Goal: Transaction & Acquisition: Purchase product/service

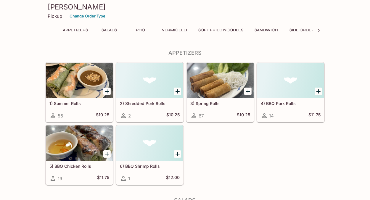
click at [250, 90] on icon "Add 3) Spring Rolls" at bounding box center [247, 91] width 7 height 7
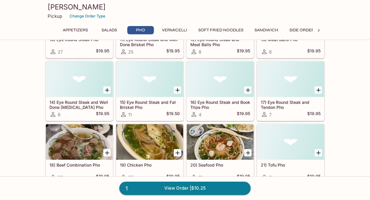
scroll to position [326, 0]
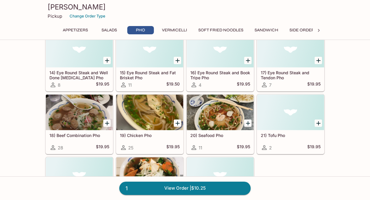
click at [176, 122] on icon "Add 19) Chicken Pho" at bounding box center [177, 123] width 7 height 7
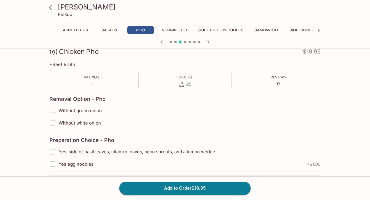
scroll to position [89, 0]
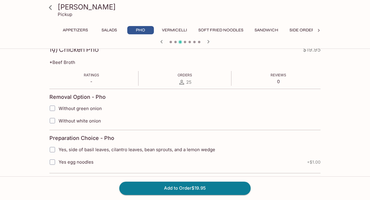
click at [53, 107] on input "Without green onion" at bounding box center [52, 108] width 12 height 12
click at [56, 108] on input "Without green onion" at bounding box center [52, 108] width 12 height 12
checkbox input "false"
click at [53, 120] on input "Without white onion" at bounding box center [52, 121] width 12 height 12
checkbox input "true"
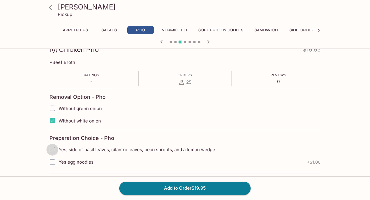
click at [52, 148] on input "Yes, side of basil leaves, cilantro leaves, bean sprouts, and a lemon wedge" at bounding box center [52, 150] width 12 height 12
checkbox input "true"
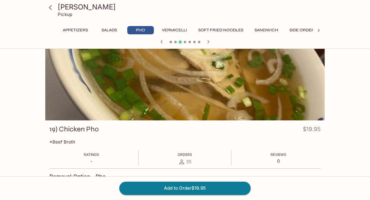
scroll to position [0, 0]
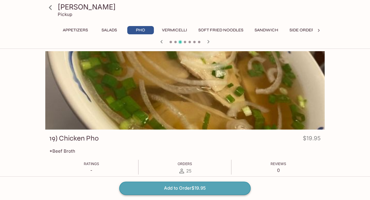
click at [240, 190] on button "Add to Order $19.95" at bounding box center [184, 188] width 131 height 13
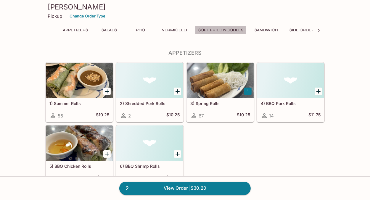
click at [209, 29] on button "Soft Fried Noodles" at bounding box center [221, 30] width 52 height 8
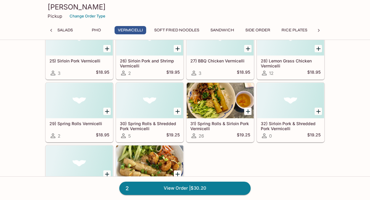
scroll to position [537, 0]
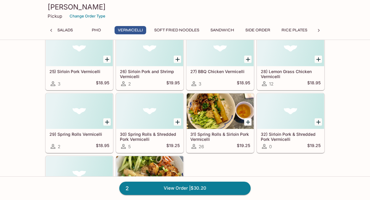
click at [247, 121] on icon "Add 31) Spring Rolls & Sirloin Pork Vermicelli" at bounding box center [247, 122] width 7 height 7
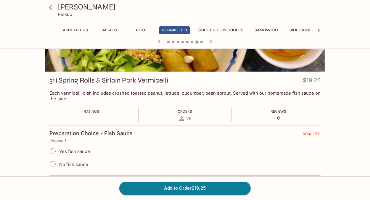
scroll to position [59, 0]
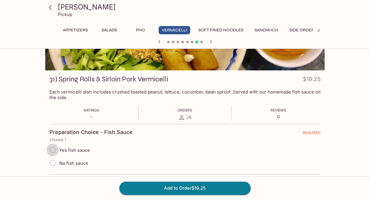
click at [50, 150] on input "Yes fish sauce" at bounding box center [52, 150] width 12 height 12
radio input "true"
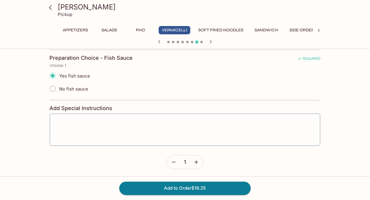
scroll to position [135, 0]
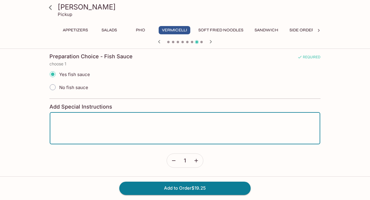
click at [131, 131] on textarea at bounding box center [185, 128] width 262 height 22
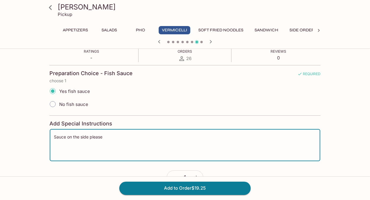
scroll to position [118, 0]
type textarea "Sauce on the side please"
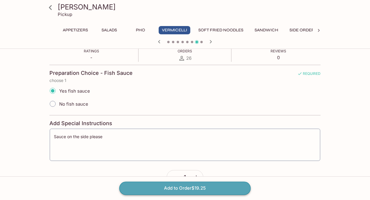
click at [231, 189] on button "Add to Order $19.25" at bounding box center [184, 188] width 131 height 13
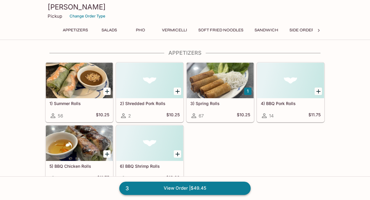
click at [166, 188] on link "3 View Order | $49.45" at bounding box center [184, 188] width 131 height 13
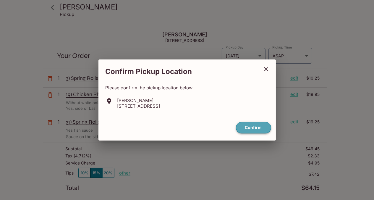
click at [250, 125] on button "Confirm" at bounding box center [253, 128] width 35 height 12
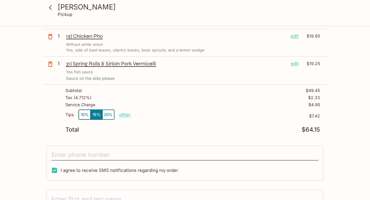
scroll to position [59, 0]
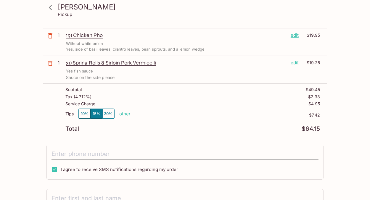
click at [176, 156] on input "tel" at bounding box center [185, 154] width 267 height 11
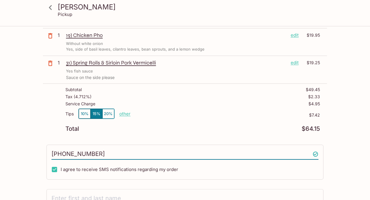
type input "[PHONE_NUMBER]"
click at [189, 136] on div "Pho Minh Thu [STREET_ADDRESS] Your Order Pickup Day [DATE] [DATE] Pickup Day Pi…" at bounding box center [185, 119] width 284 height 305
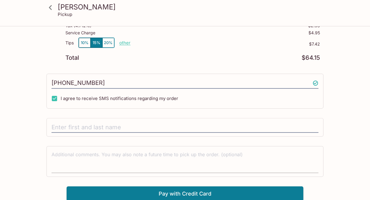
scroll to position [131, 0]
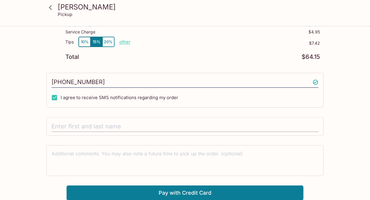
click at [67, 127] on input "text" at bounding box center [185, 126] width 267 height 11
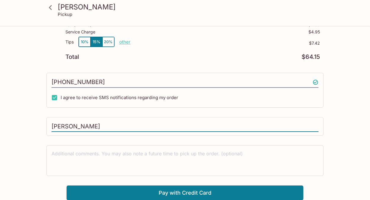
type input "[PERSON_NAME]"
click at [353, 132] on div "Pho Minh Thu Pickup Pho Minh Thu [STREET_ADDRESS] Your Order Pickup Day [DATE] …" at bounding box center [185, 48] width 370 height 305
click at [250, 194] on button "Pay with Credit Card" at bounding box center [185, 193] width 237 height 15
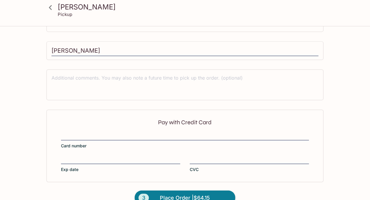
scroll to position [220, 0]
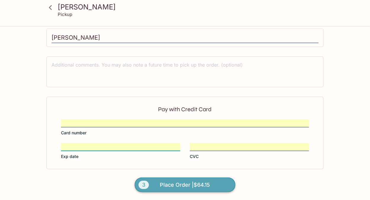
click at [203, 184] on span "Place Order | $64.15" at bounding box center [185, 184] width 50 height 9
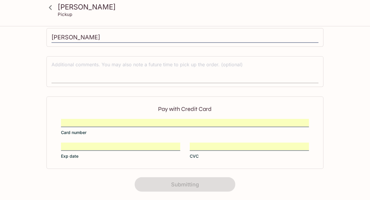
scroll to position [144, 0]
